Goal: Task Accomplishment & Management: Manage account settings

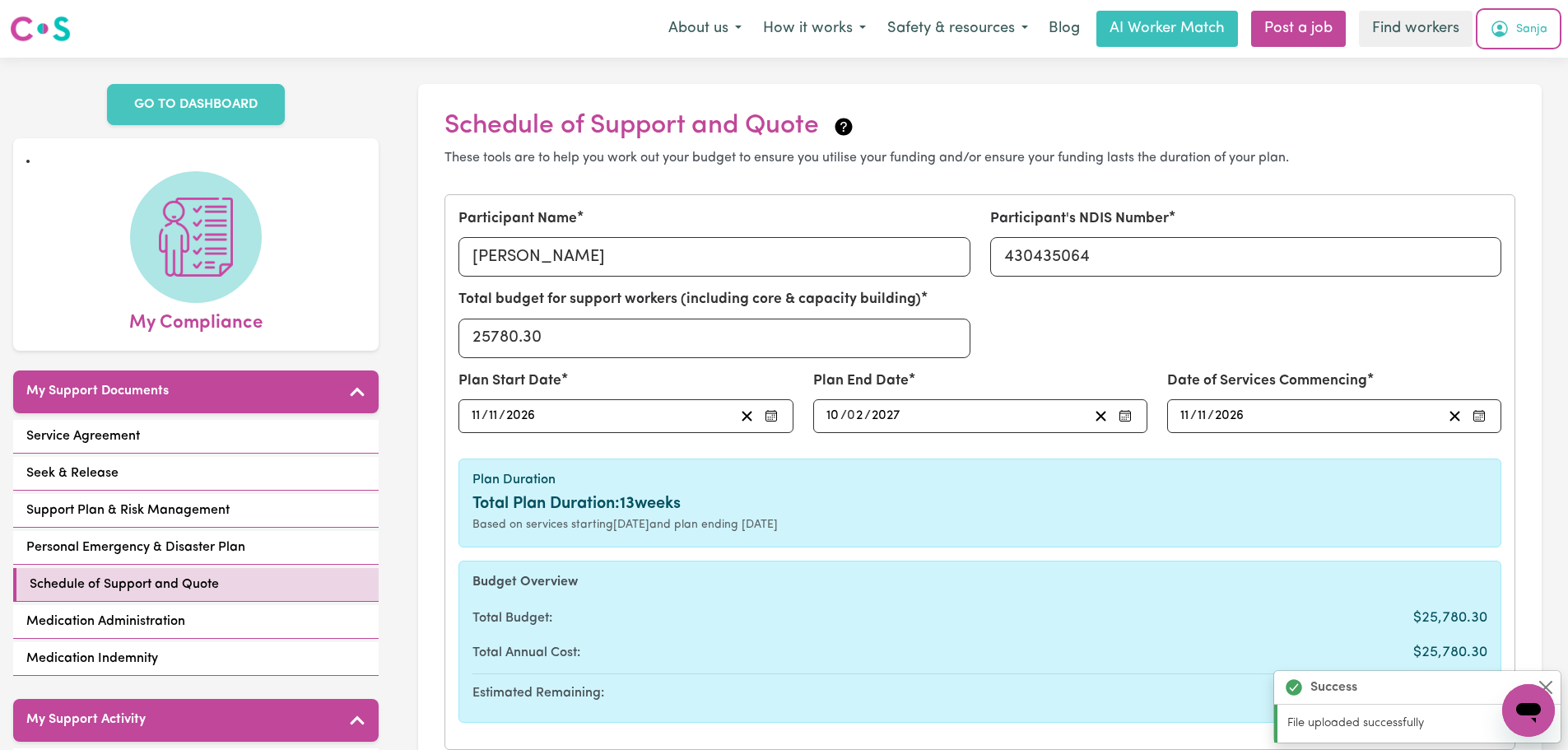
click at [1524, 38] on span "Sanja" at bounding box center [1532, 30] width 31 height 18
click at [1519, 81] on link "Logout" at bounding box center [1491, 95] width 130 height 31
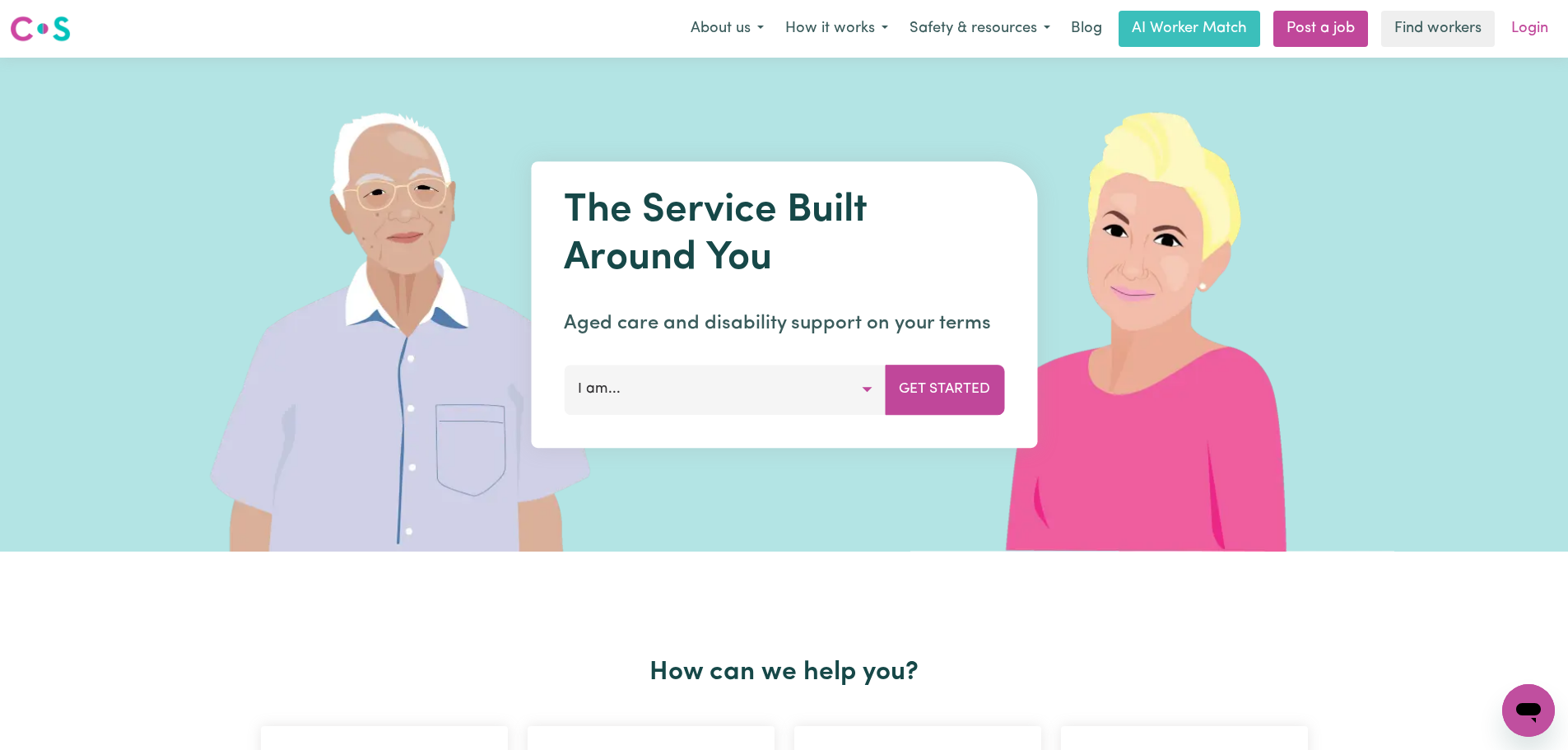
click at [1532, 37] on link "Login" at bounding box center [1529, 29] width 57 height 36
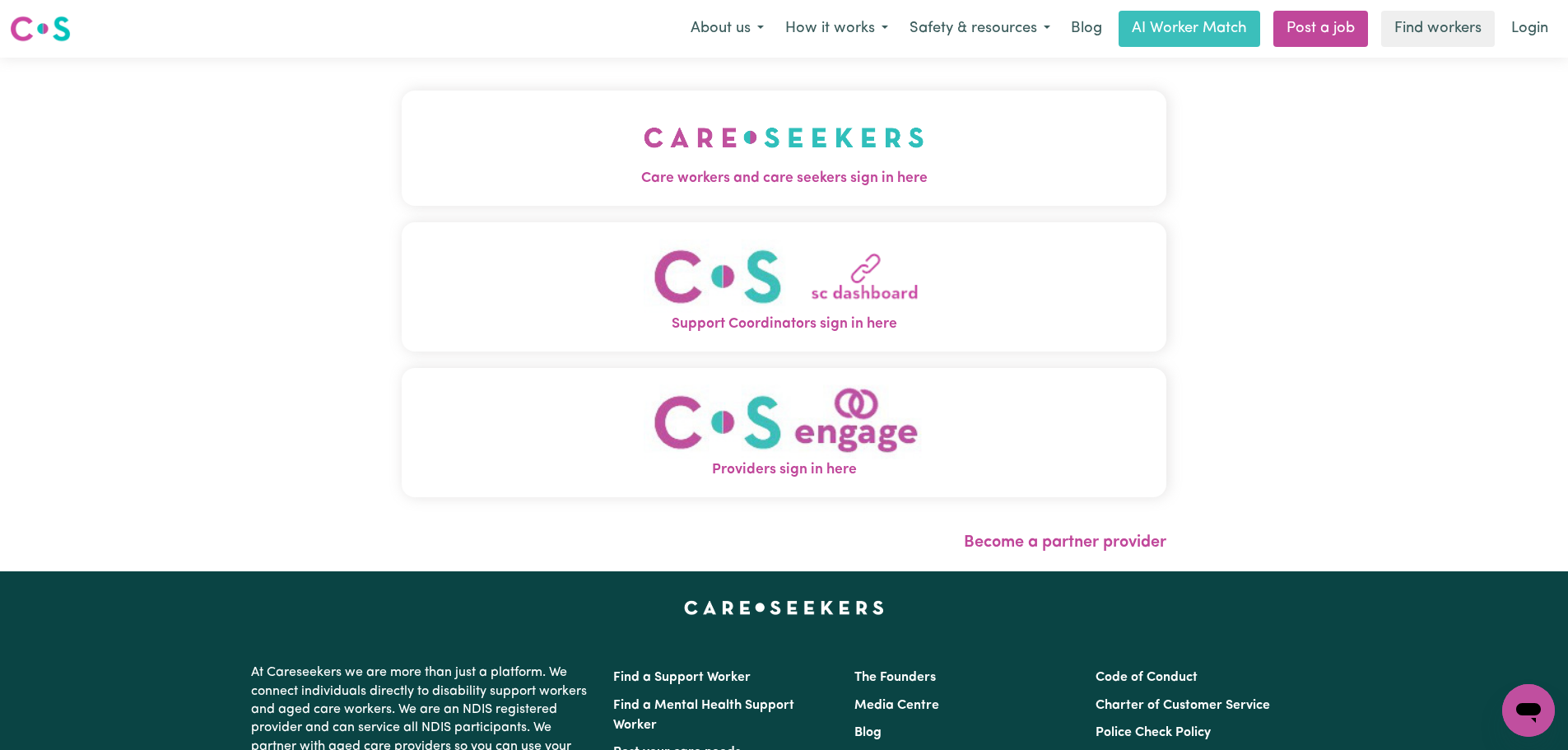
click at [506, 187] on span "Care workers and care seekers sign in here" at bounding box center [783, 178] width 764 height 21
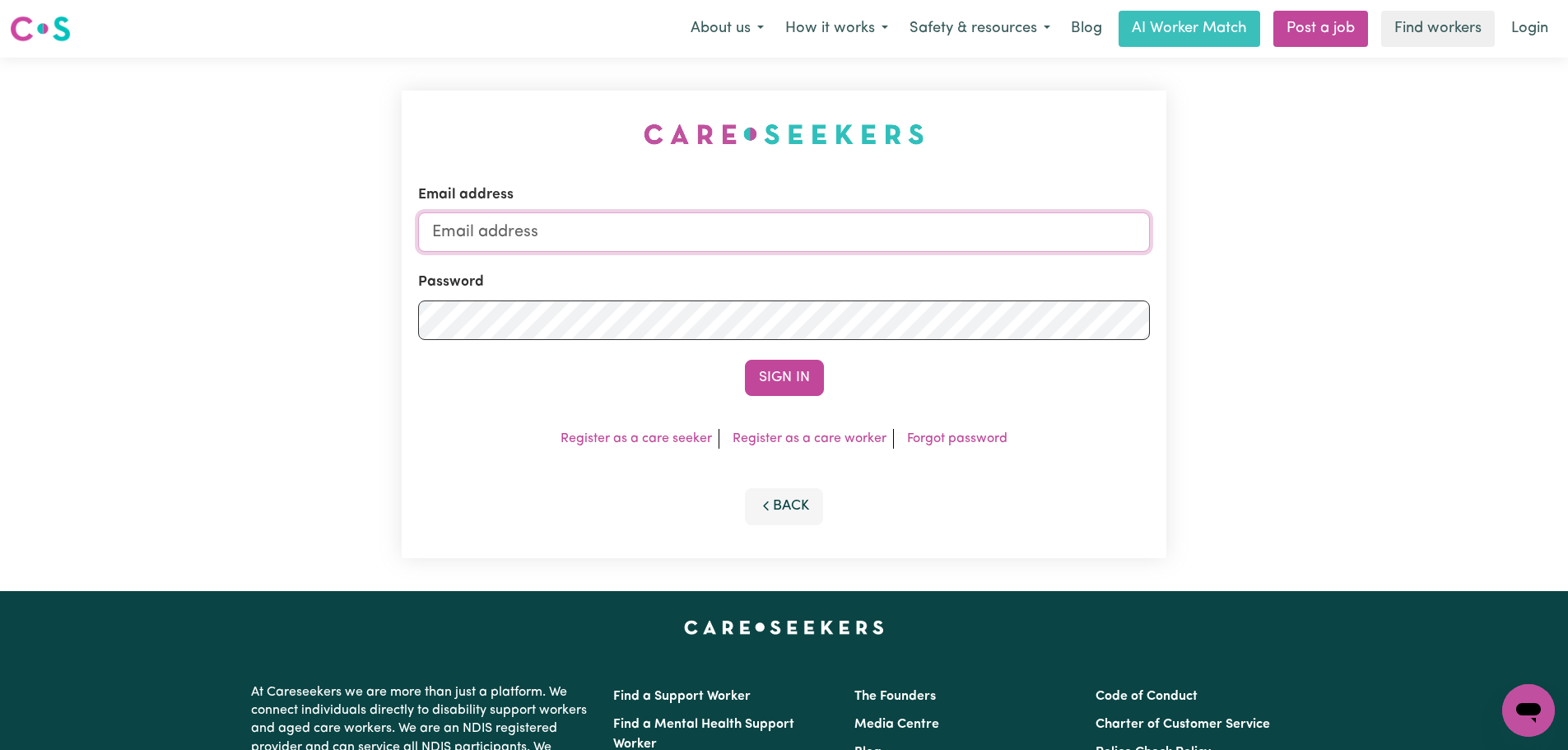
type input "[PERSON_NAME][EMAIL_ADDRESS][DOMAIN_NAME]"
click at [791, 382] on button "Sign In" at bounding box center [785, 377] width 79 height 36
